Goal: Information Seeking & Learning: Learn about a topic

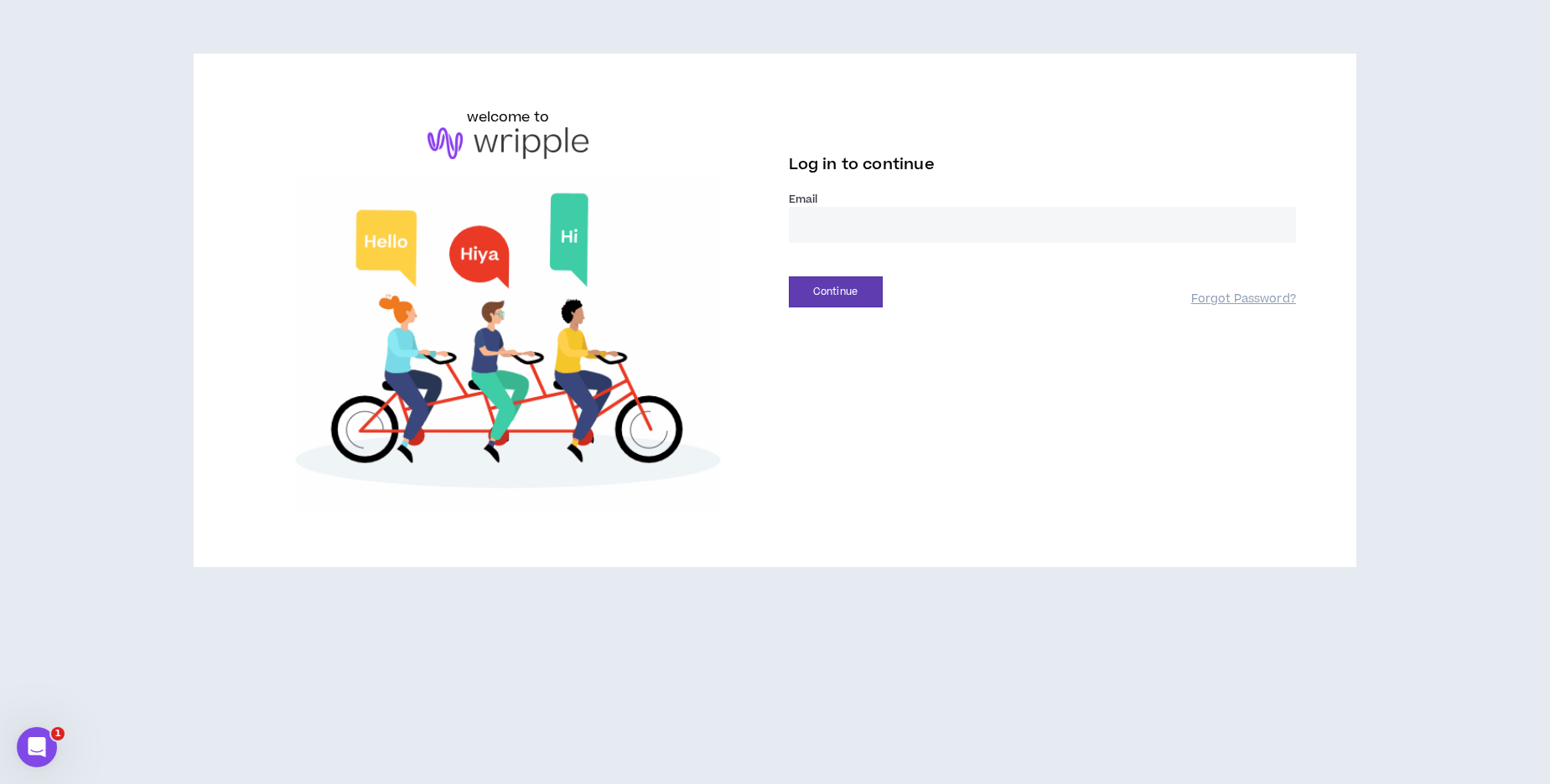
click at [829, 240] on input "email" at bounding box center [1042, 225] width 508 height 36
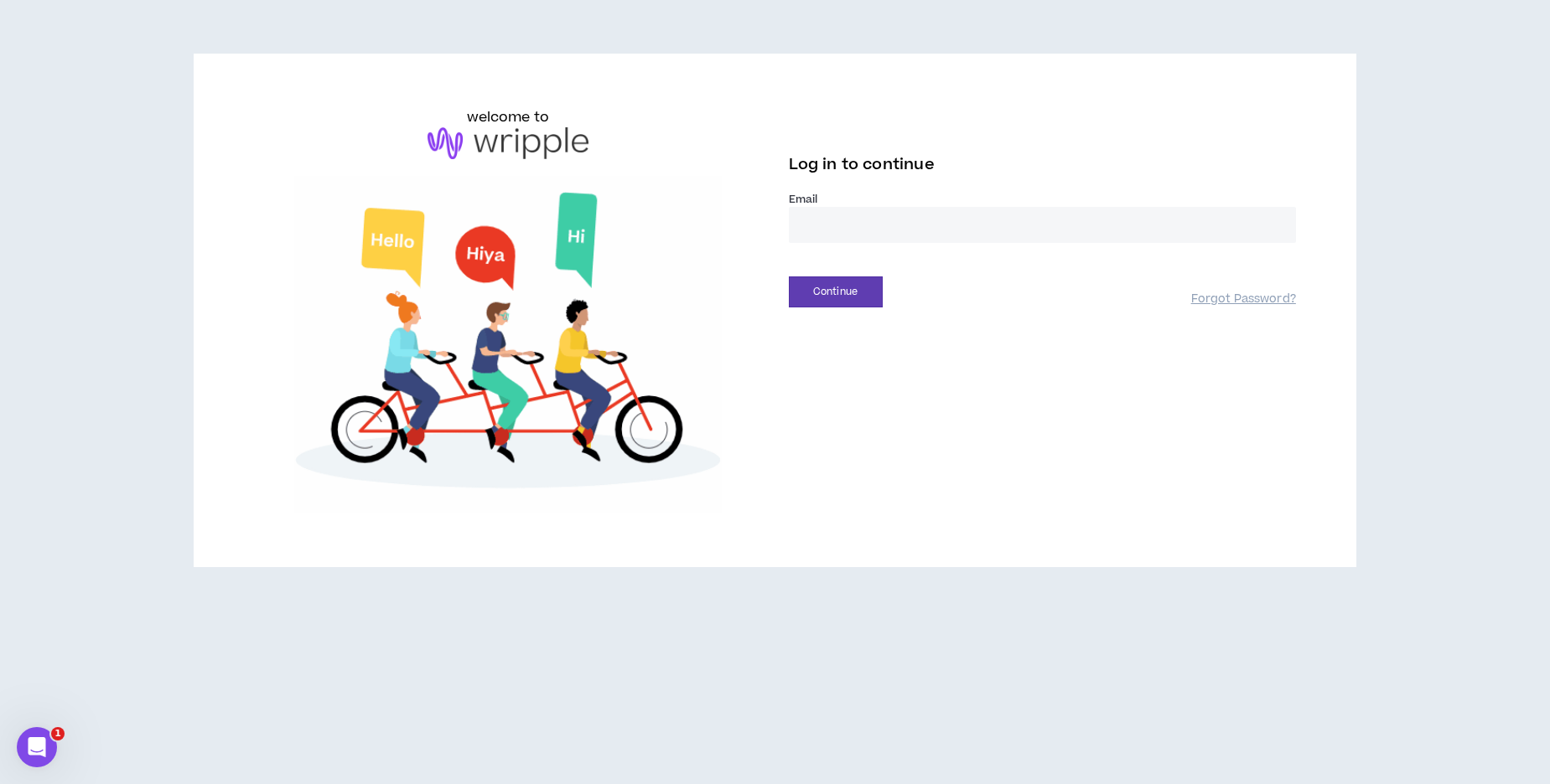
type input "**********"
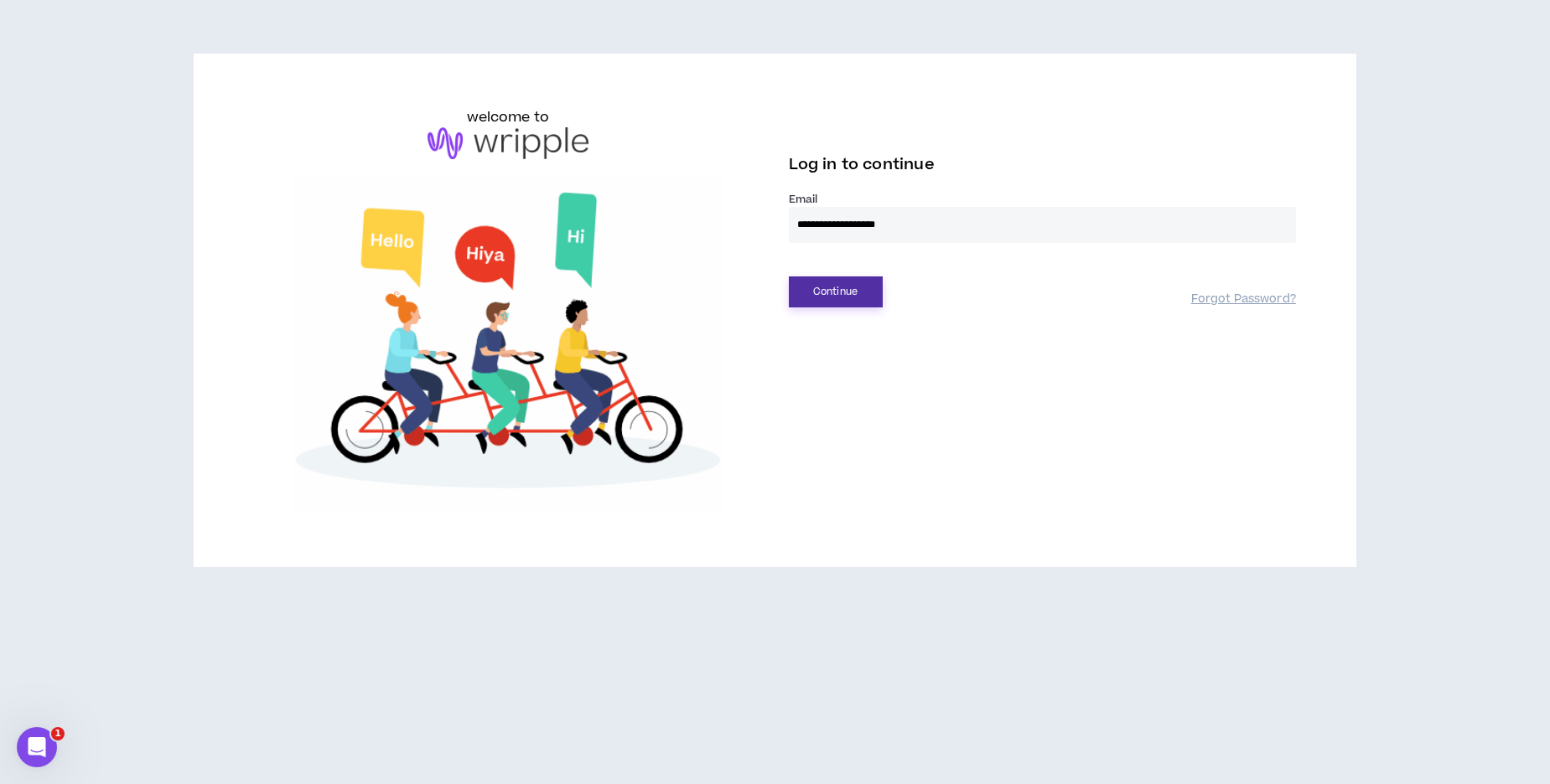
click at [828, 282] on button "Continue" at bounding box center [836, 292] width 94 height 31
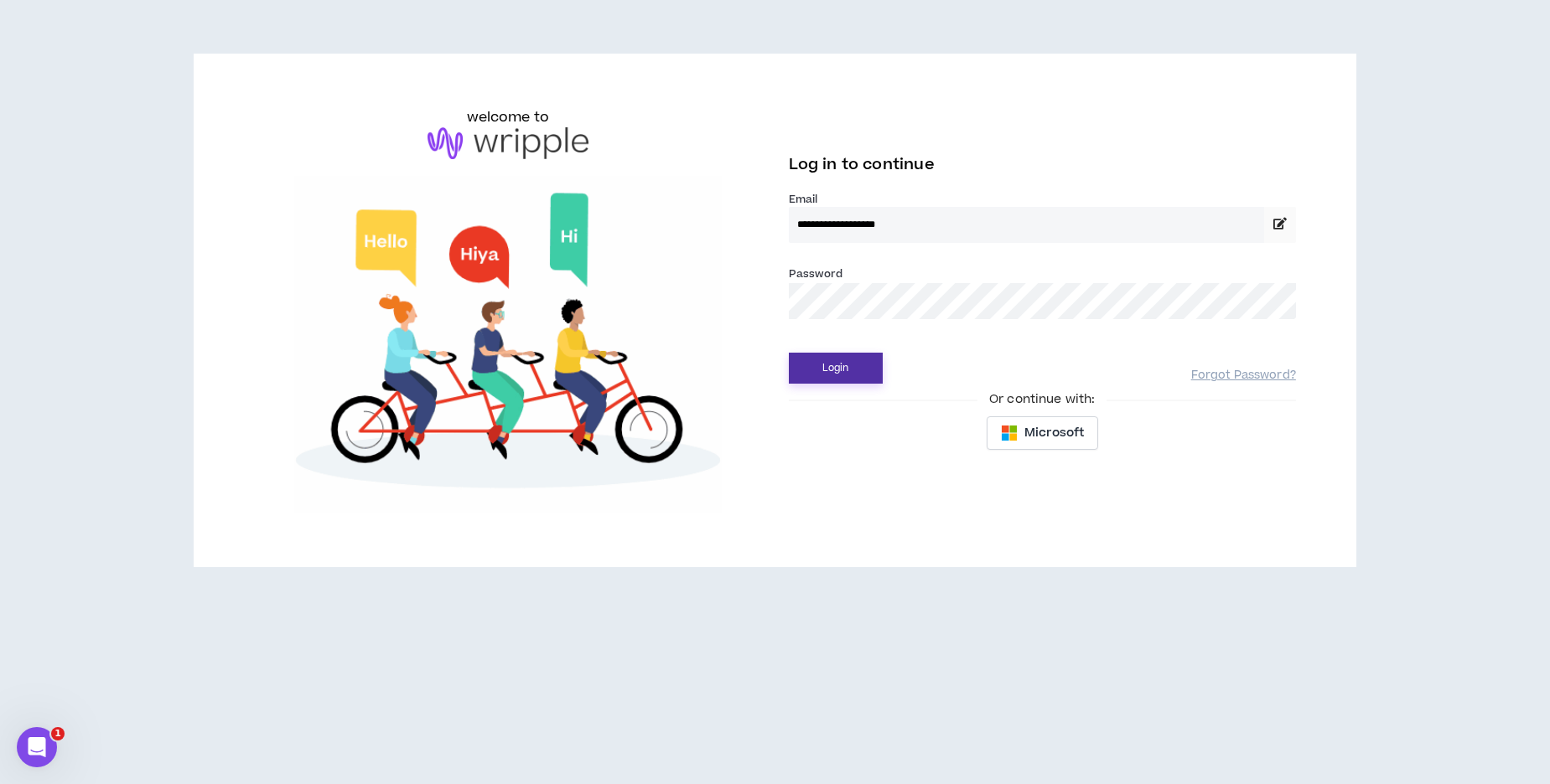
click at [856, 358] on button "Login" at bounding box center [836, 368] width 94 height 31
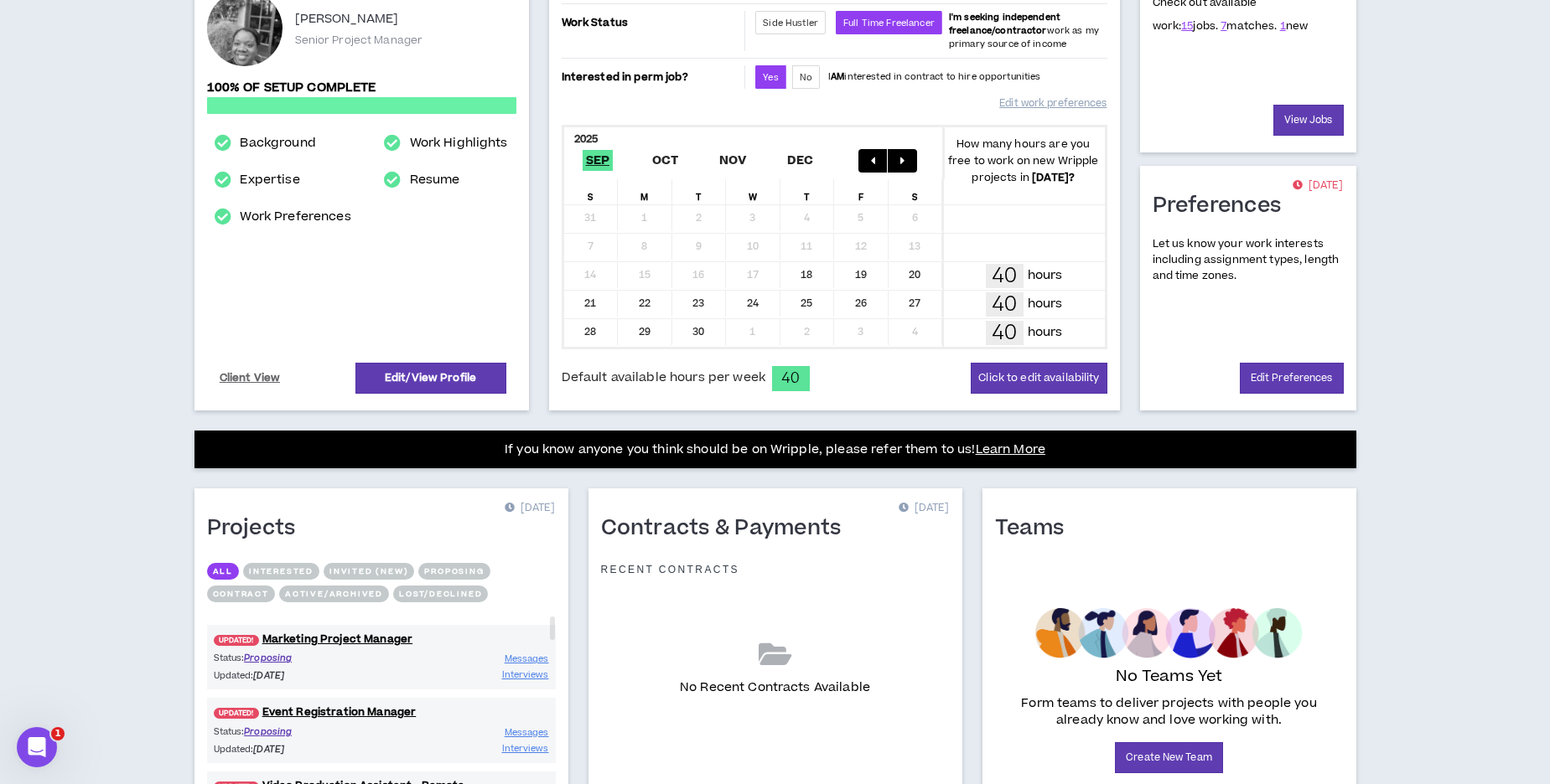
scroll to position [347, 0]
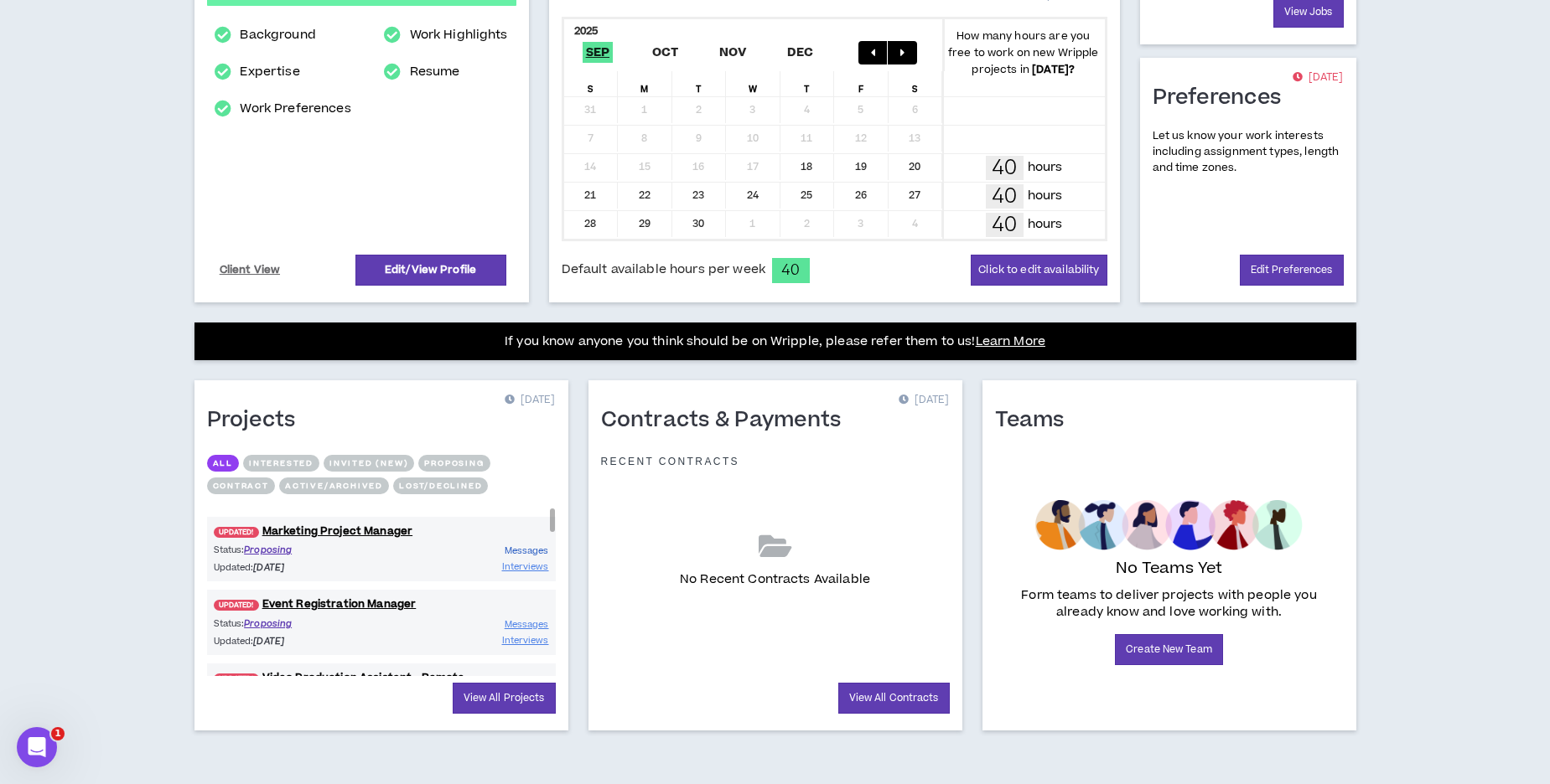
click at [525, 550] on span "Messages" at bounding box center [526, 550] width 44 height 12
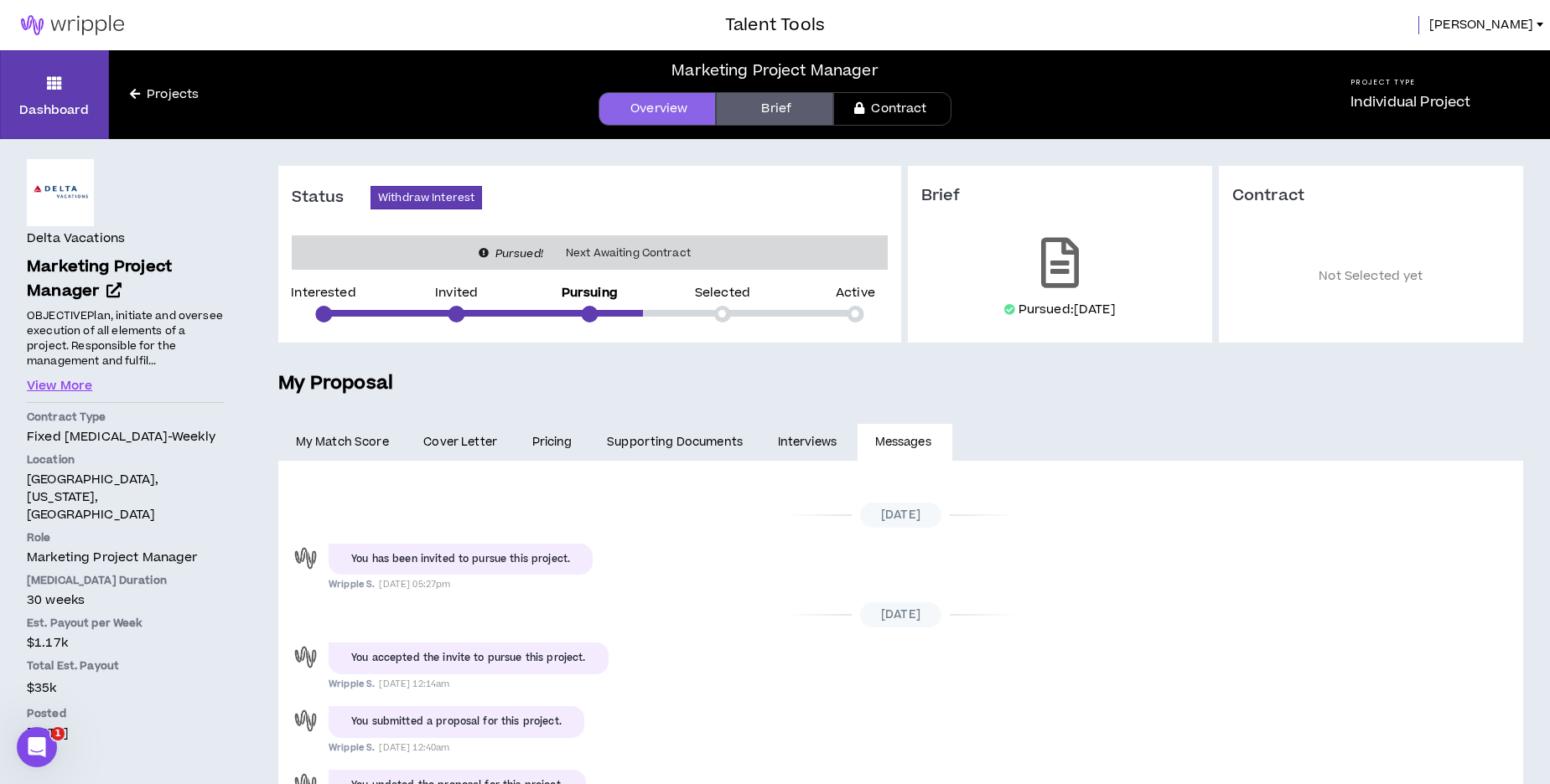
scroll to position [1, 0]
click at [811, 445] on link "Interviews" at bounding box center [809, 442] width 98 height 37
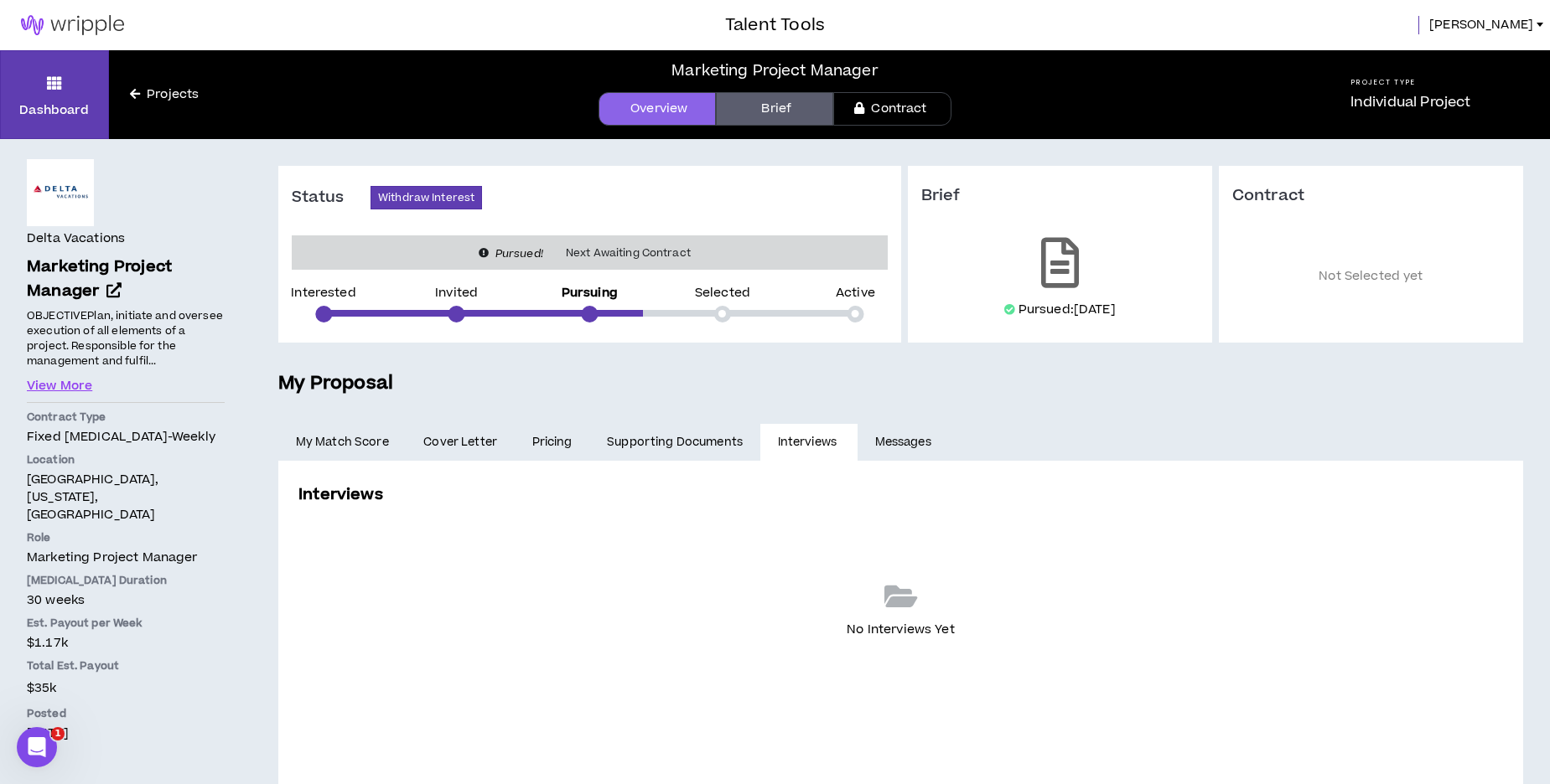
click at [712, 443] on link "Supporting Documents" at bounding box center [674, 442] width 170 height 37
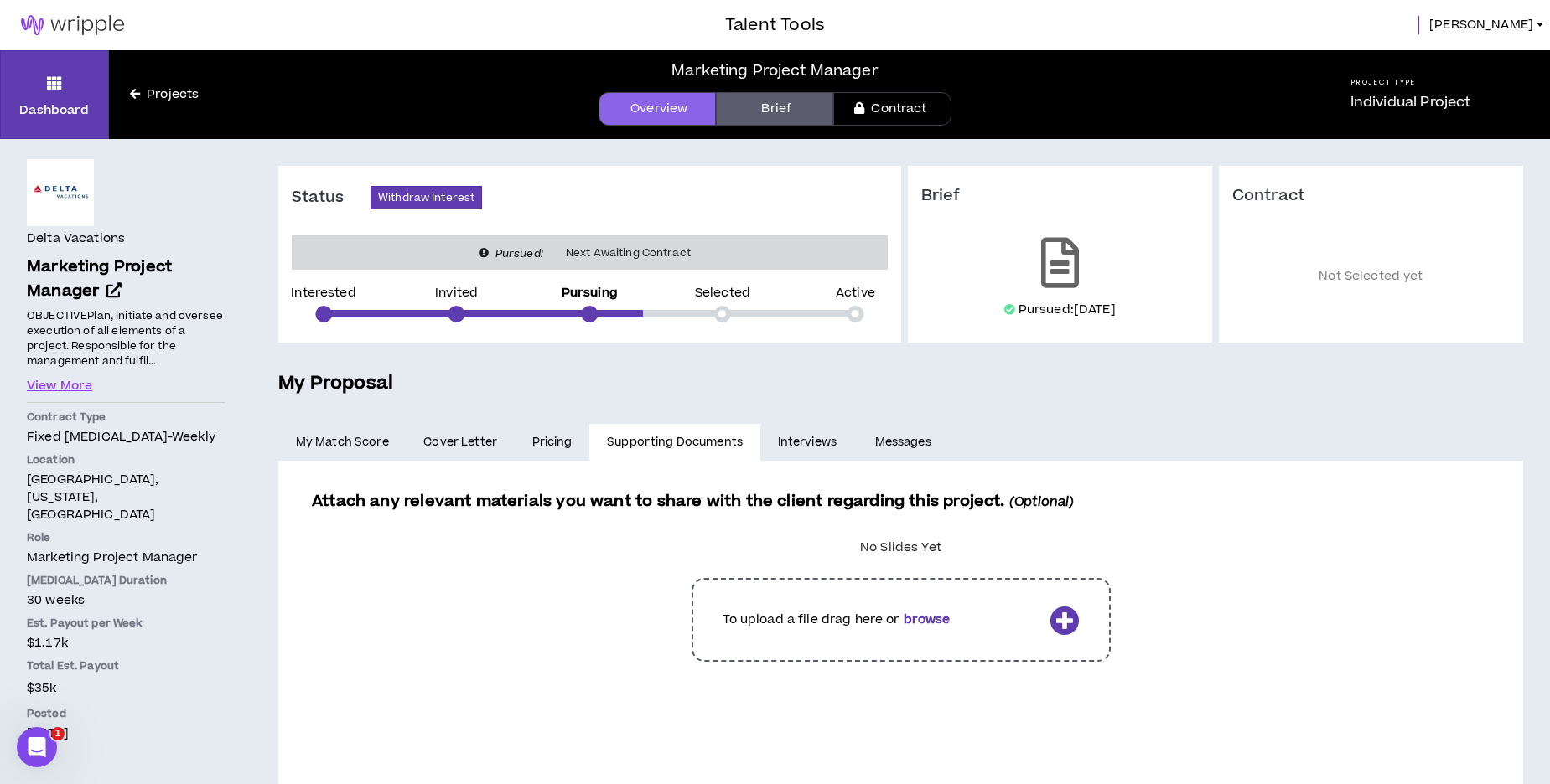
click at [555, 439] on link "Pricing" at bounding box center [553, 442] width 75 height 37
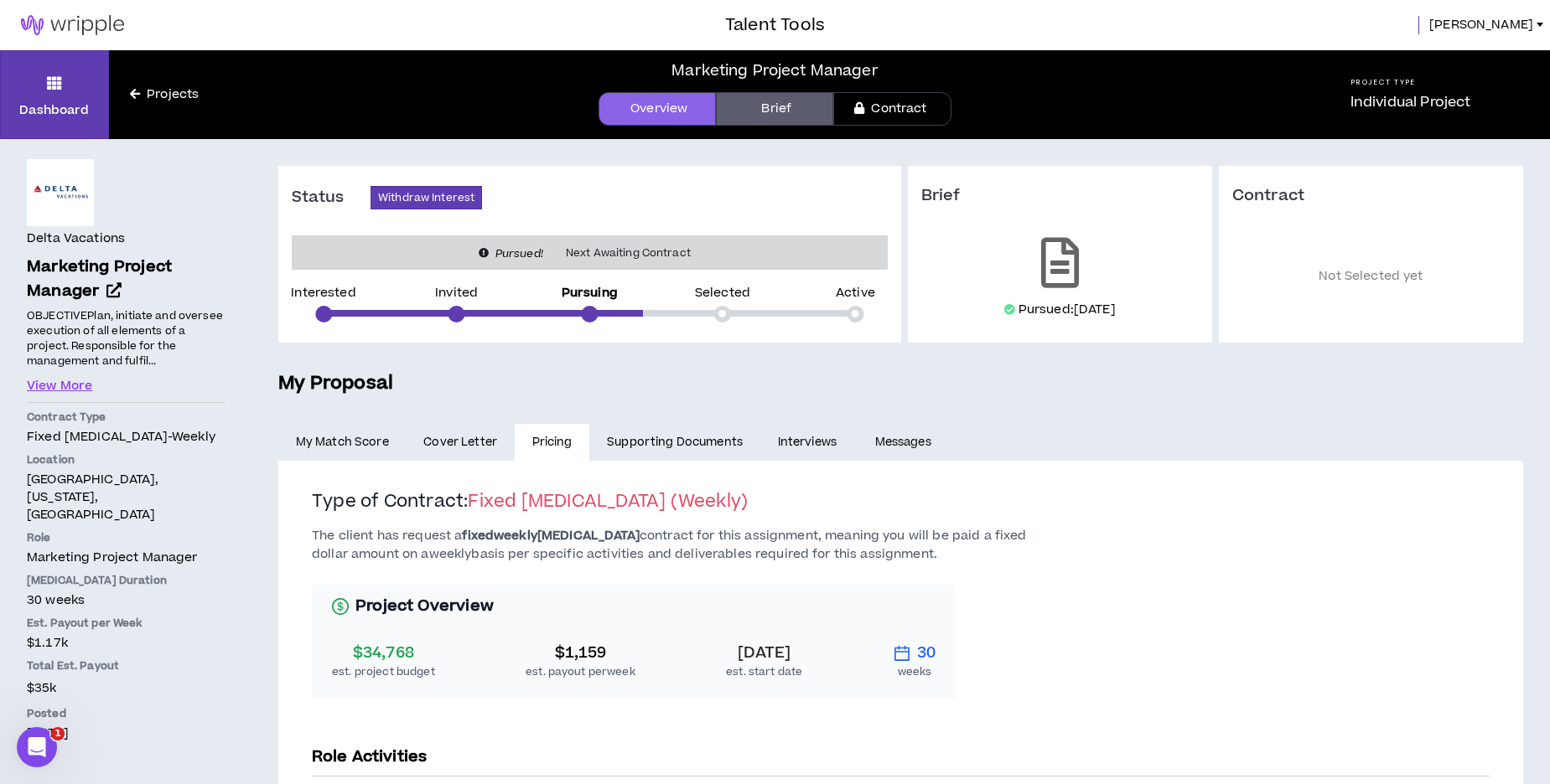
scroll to position [1, 0]
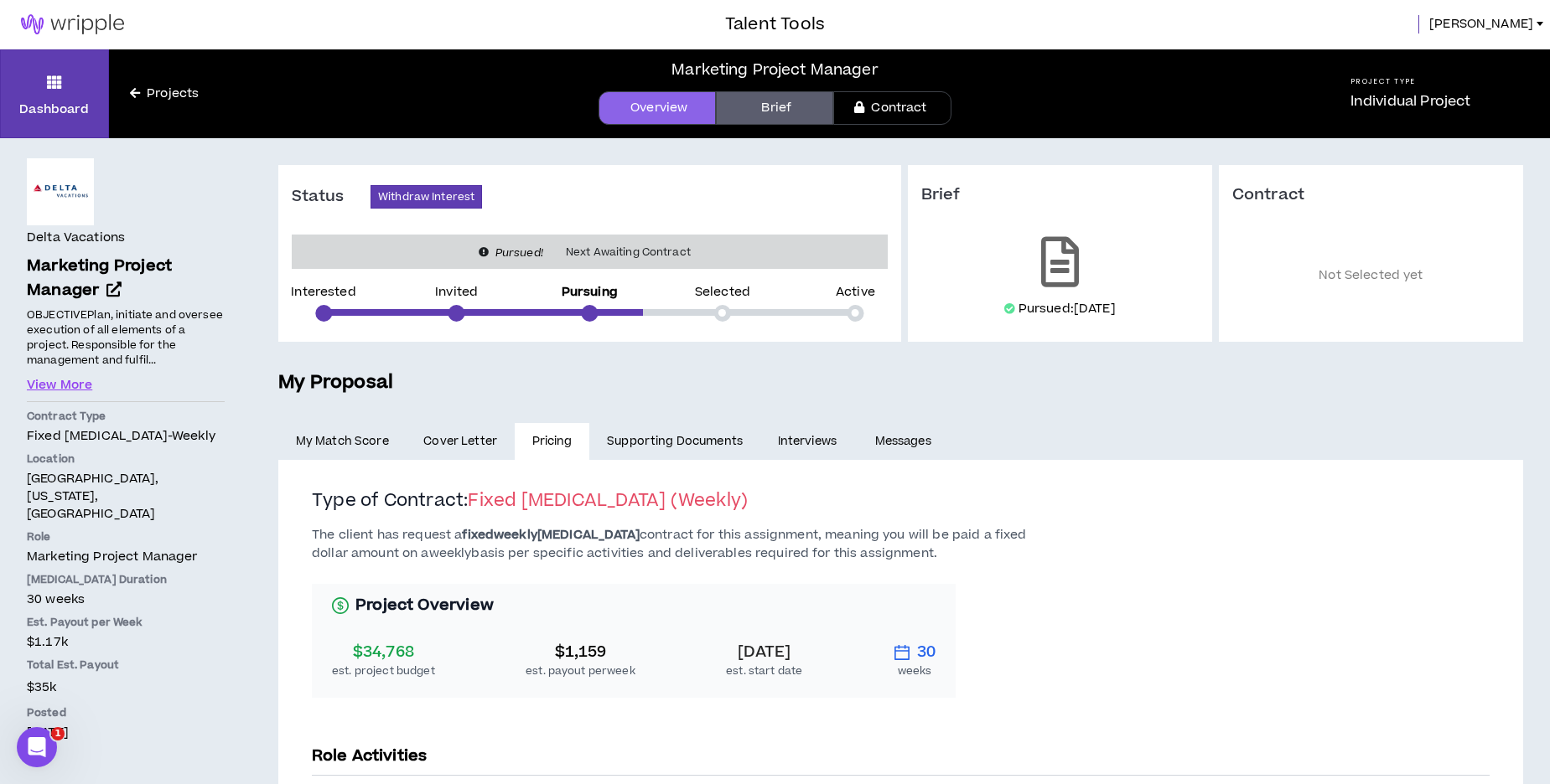
click at [482, 442] on span "Cover Letter" at bounding box center [460, 442] width 74 height 19
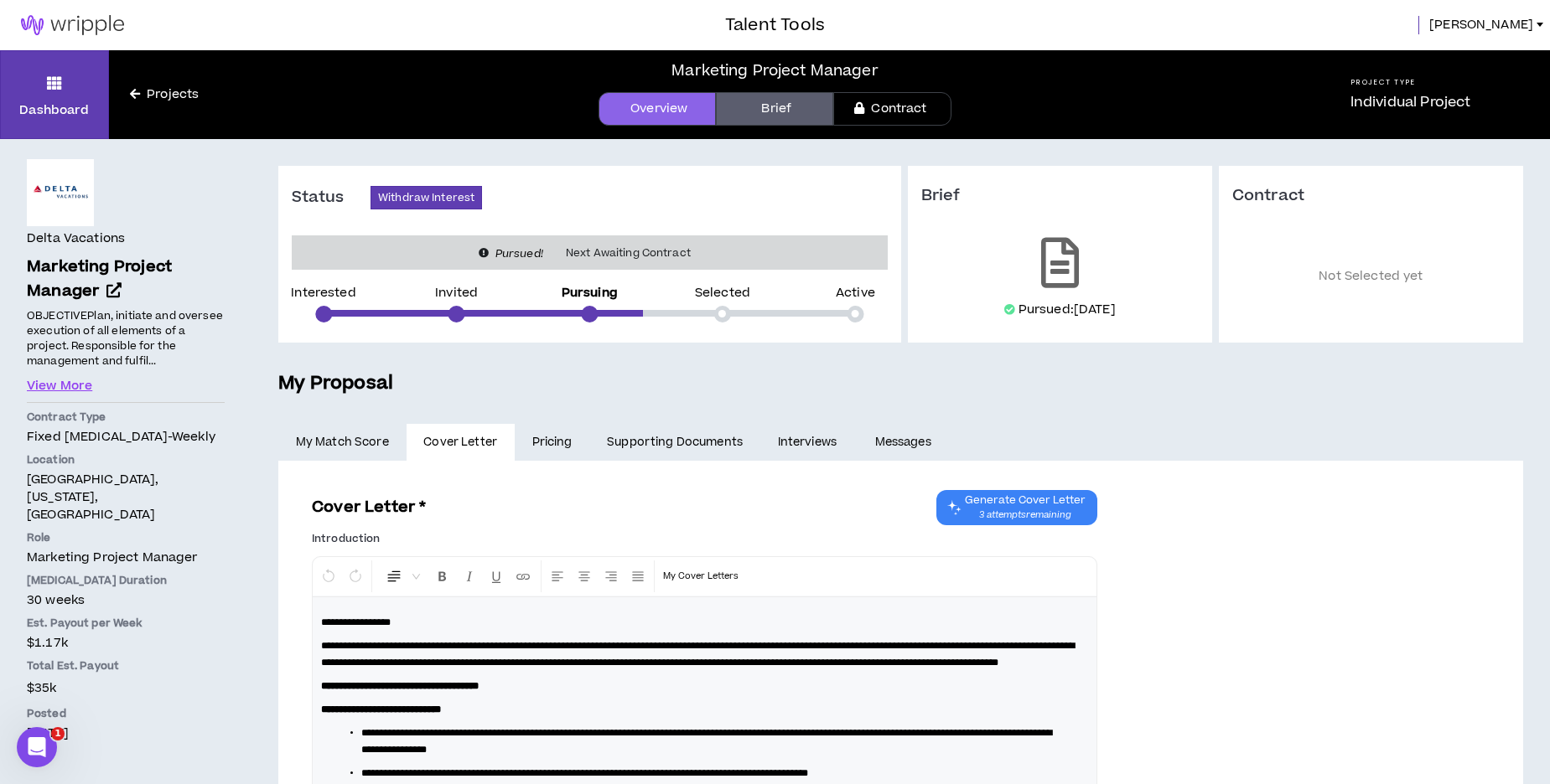
scroll to position [3, 0]
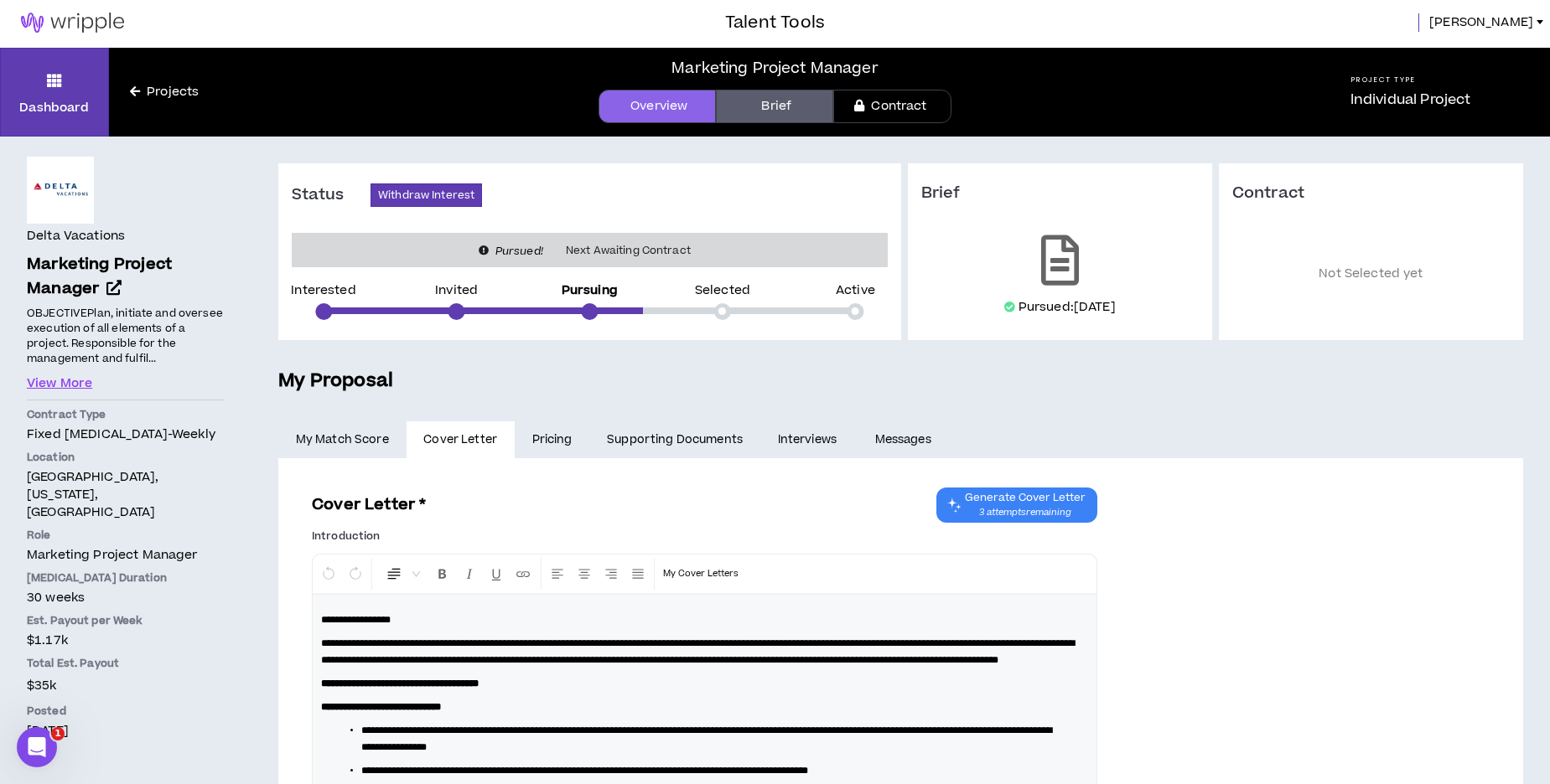
click at [360, 438] on link "My Match Score" at bounding box center [342, 439] width 129 height 37
